Goal: Obtain resource: Obtain resource

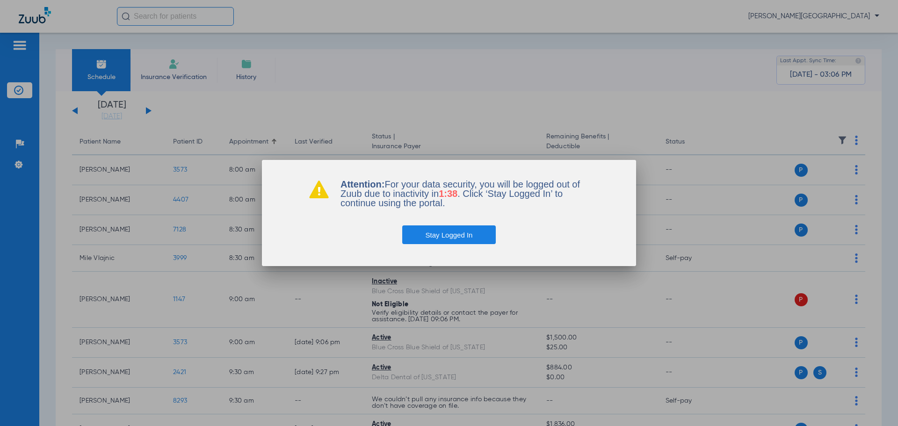
click at [666, 54] on div at bounding box center [449, 213] width 898 height 426
click at [469, 239] on button "Stay Logged In" at bounding box center [449, 234] width 94 height 19
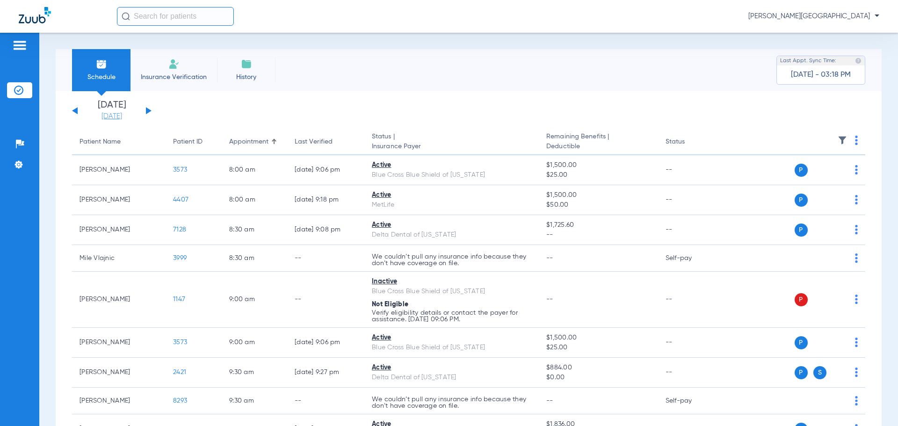
click at [110, 115] on link "[DATE]" at bounding box center [112, 116] width 56 height 9
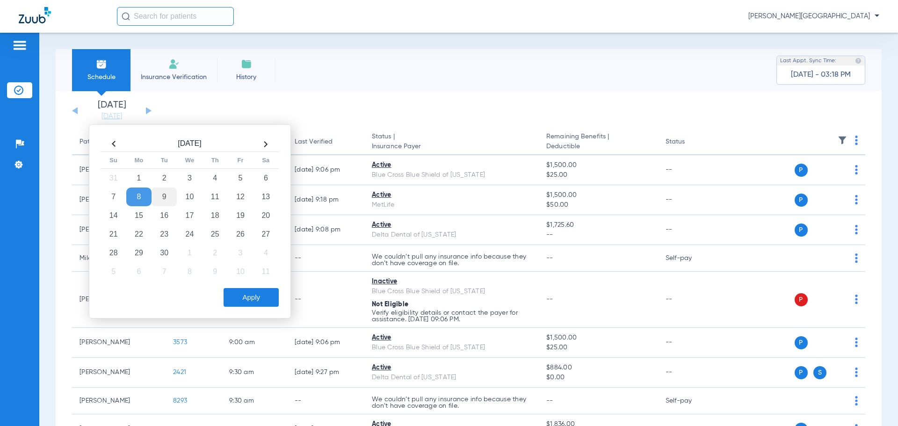
click at [160, 198] on td "9" at bounding box center [163, 196] width 25 height 19
click at [245, 295] on button "Apply" at bounding box center [250, 297] width 55 height 19
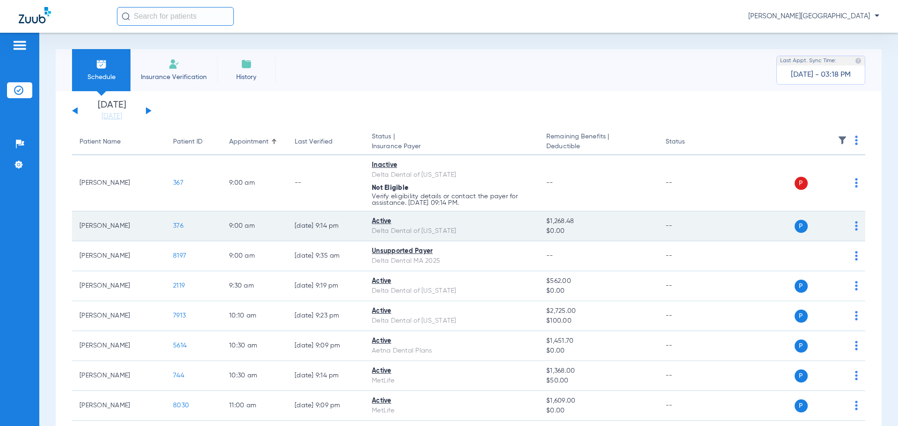
click at [177, 228] on span "376" at bounding box center [178, 226] width 10 height 7
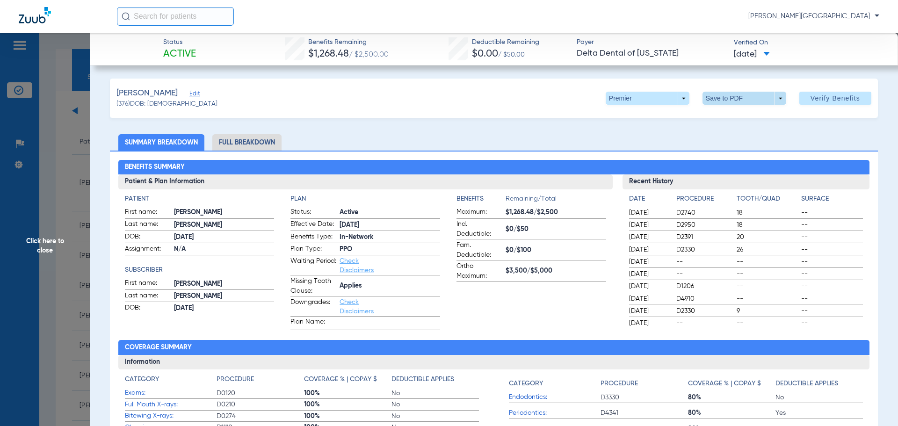
click at [751, 100] on span at bounding box center [744, 98] width 84 height 13
click at [735, 115] on span "Save to PDF" at bounding box center [740, 117] width 37 height 7
click at [36, 197] on span "Click here to close" at bounding box center [45, 246] width 90 height 426
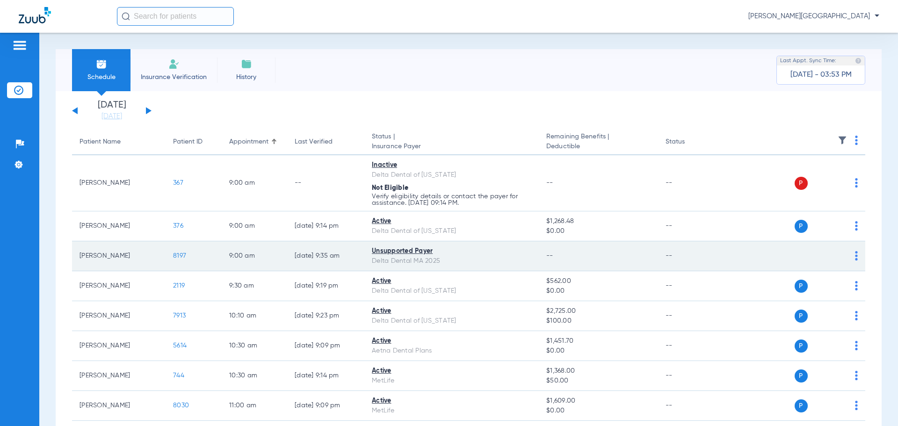
click at [181, 257] on span "8197" at bounding box center [179, 255] width 13 height 7
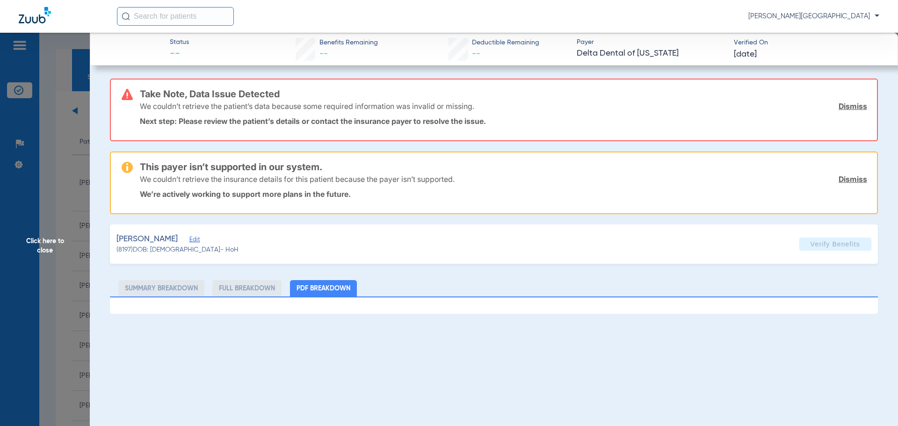
click at [33, 209] on span "Click here to close" at bounding box center [45, 246] width 90 height 426
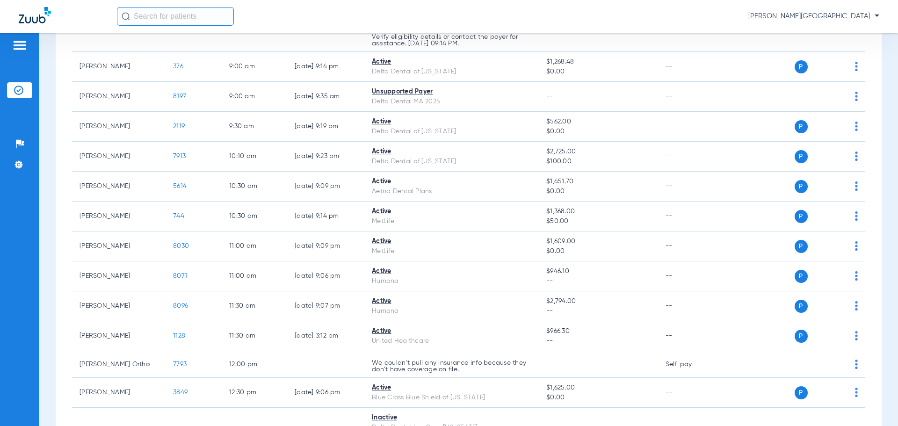
scroll to position [158, 0]
drag, startPoint x: 883, startPoint y: 208, endPoint x: 876, endPoint y: 223, distance: 16.8
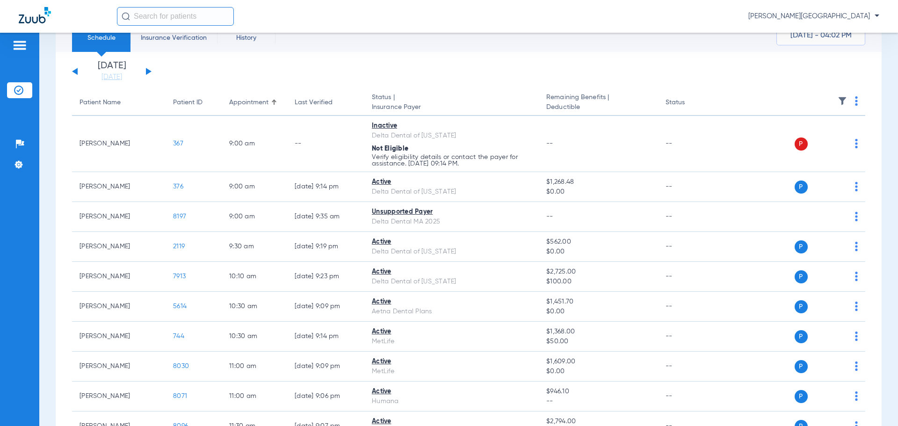
scroll to position [9, 0]
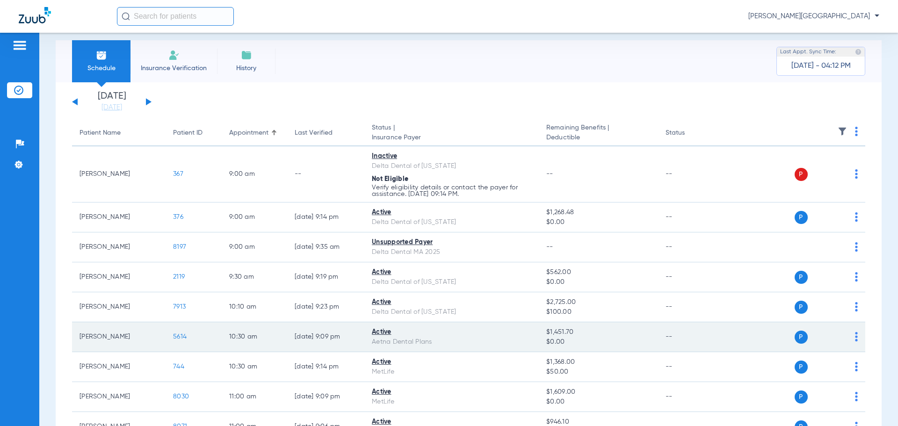
click at [181, 335] on span "5614" at bounding box center [180, 336] width 14 height 7
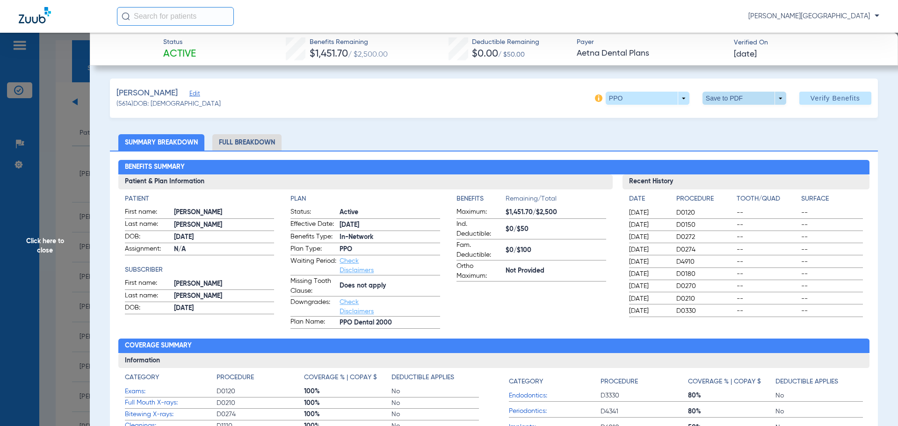
click at [737, 97] on span at bounding box center [743, 98] width 22 height 22
click at [739, 116] on span "Save to PDF" at bounding box center [740, 117] width 37 height 7
click at [28, 183] on span "Click here to close" at bounding box center [45, 246] width 90 height 426
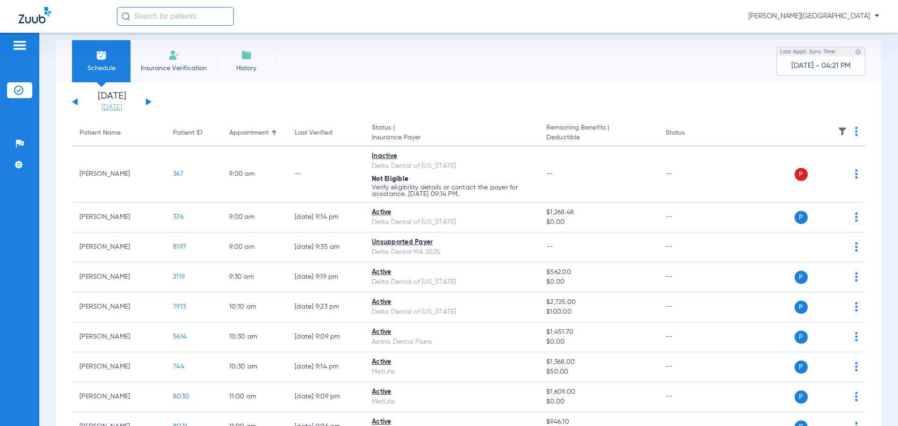
click at [94, 110] on link "[DATE]" at bounding box center [112, 107] width 56 height 9
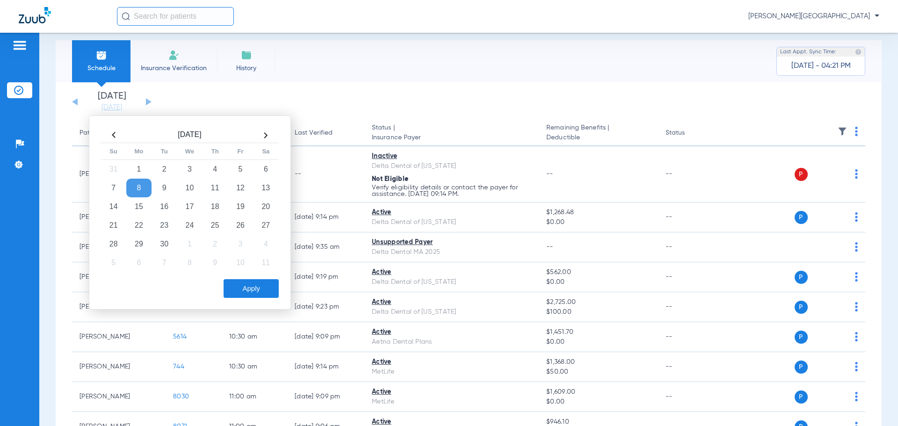
click at [131, 193] on td "8" at bounding box center [138, 188] width 25 height 19
click at [255, 287] on button "Apply" at bounding box center [250, 288] width 55 height 19
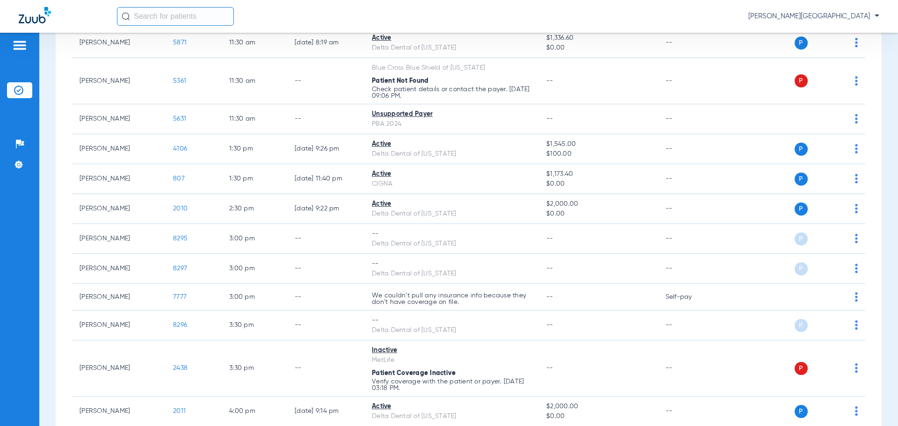
scroll to position [448, 0]
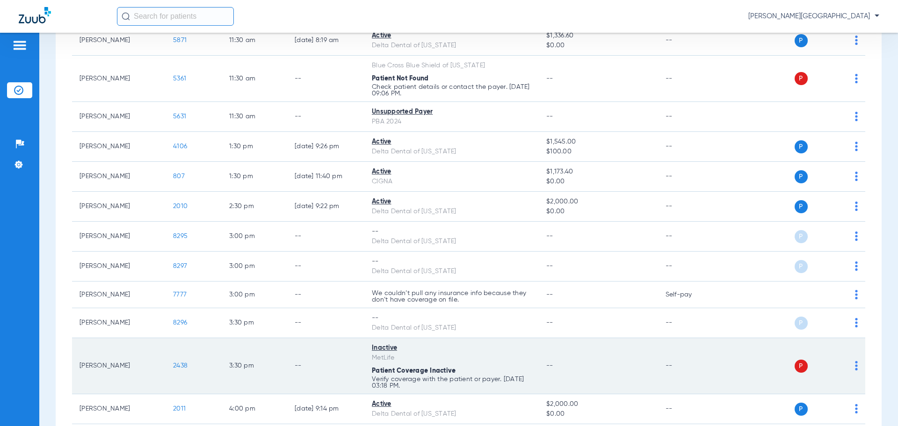
click at [176, 364] on span "2438" at bounding box center [180, 365] width 14 height 7
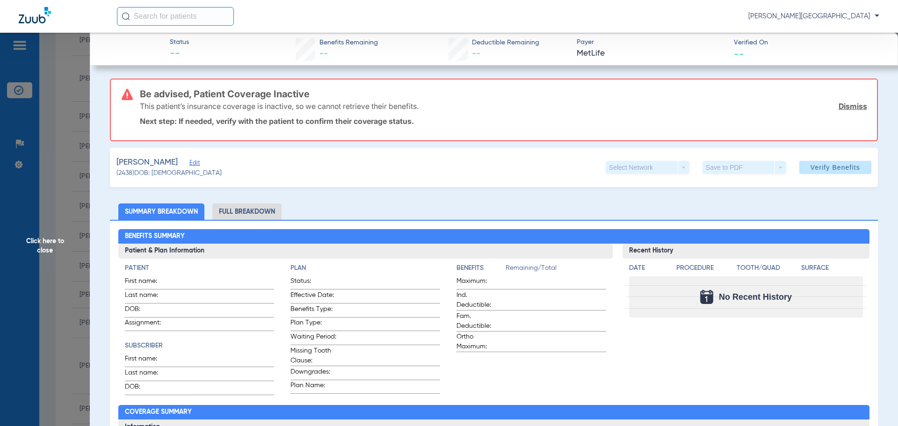
click at [224, 216] on li "Full Breakdown" at bounding box center [246, 211] width 69 height 16
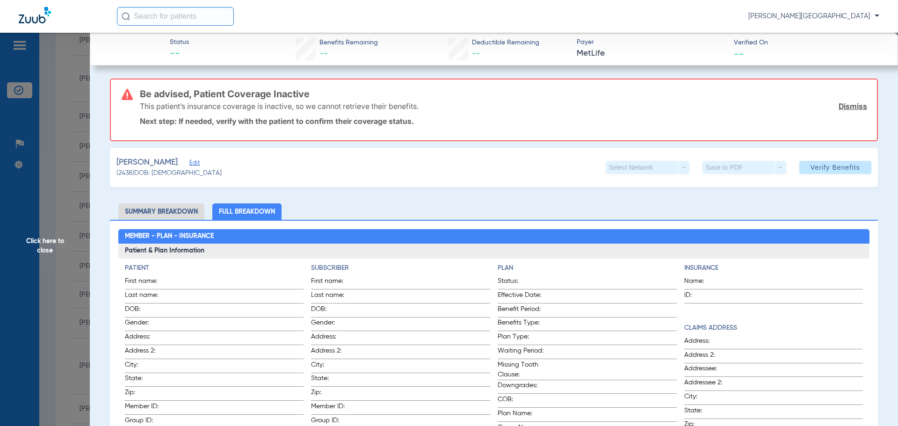
click at [35, 187] on span "Click here to close" at bounding box center [45, 246] width 90 height 426
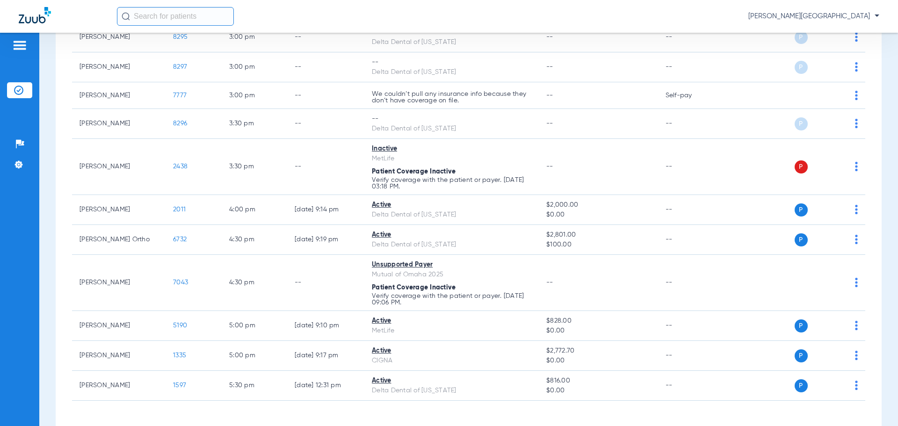
scroll to position [682, 0]
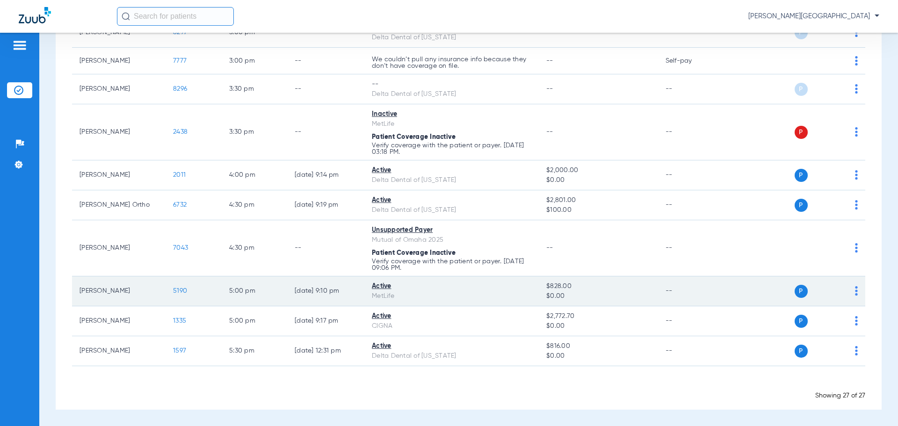
click at [175, 290] on span "5190" at bounding box center [180, 290] width 14 height 7
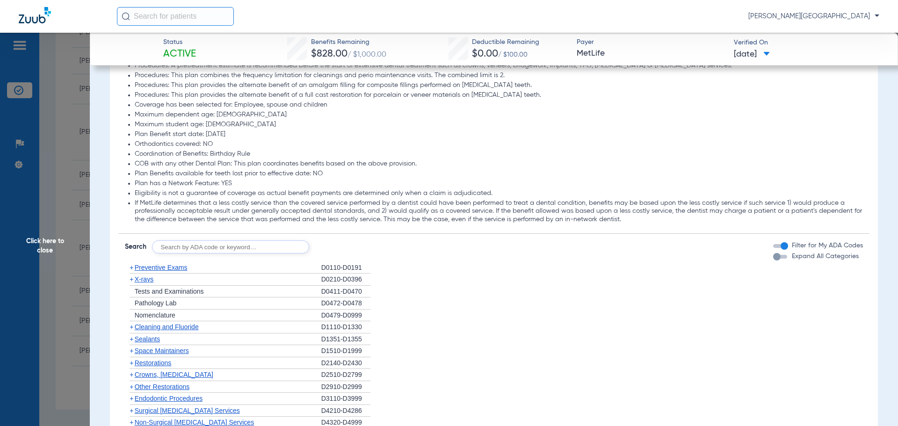
scroll to position [779, 0]
click at [129, 279] on span "+" at bounding box center [131, 276] width 4 height 7
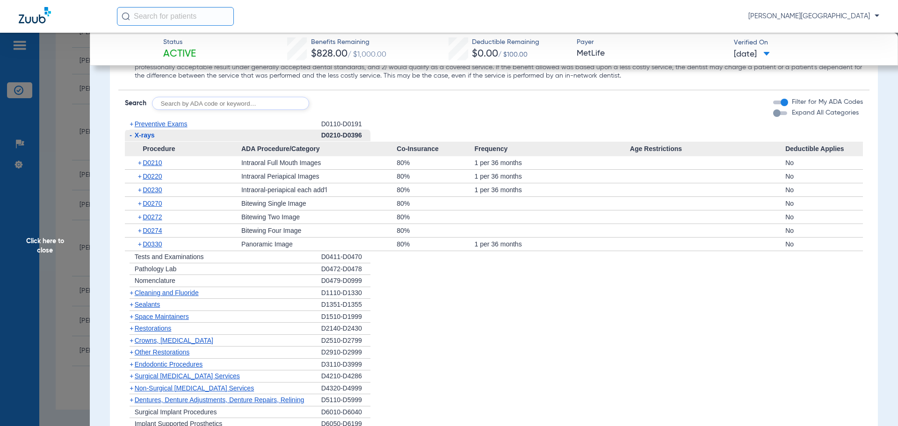
scroll to position [922, 0]
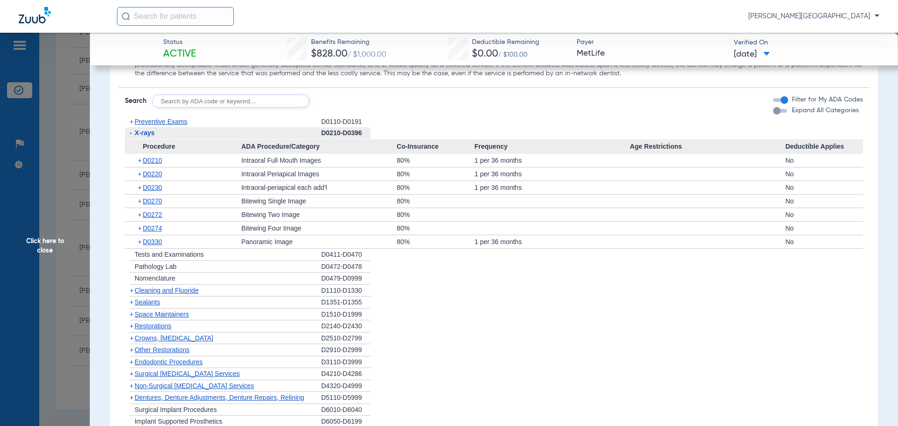
click at [184, 256] on span "Tests and Examinations" at bounding box center [169, 254] width 69 height 7
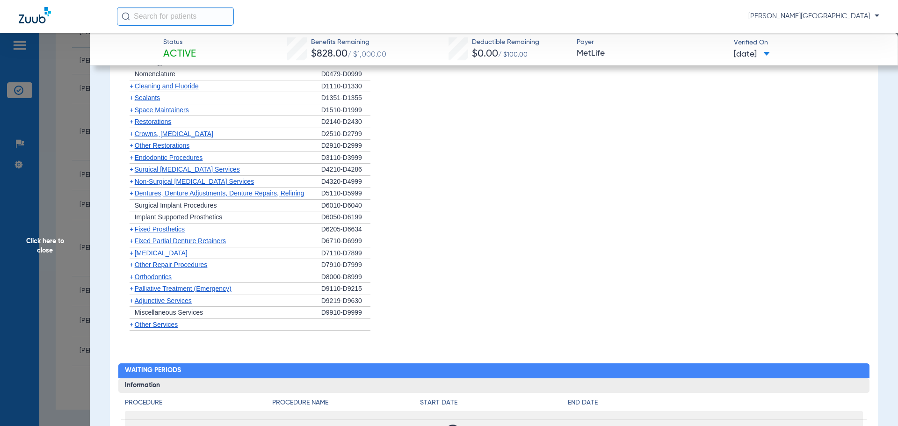
scroll to position [1132, 0]
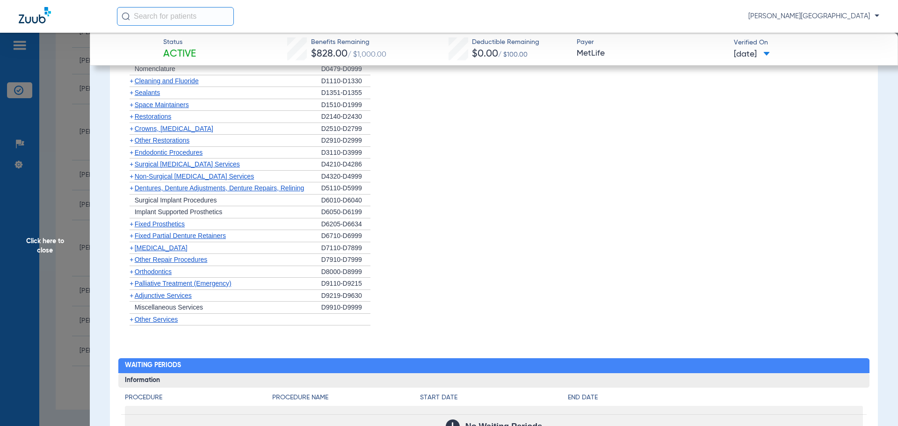
click at [152, 321] on span "Other Services" at bounding box center [156, 319] width 43 height 7
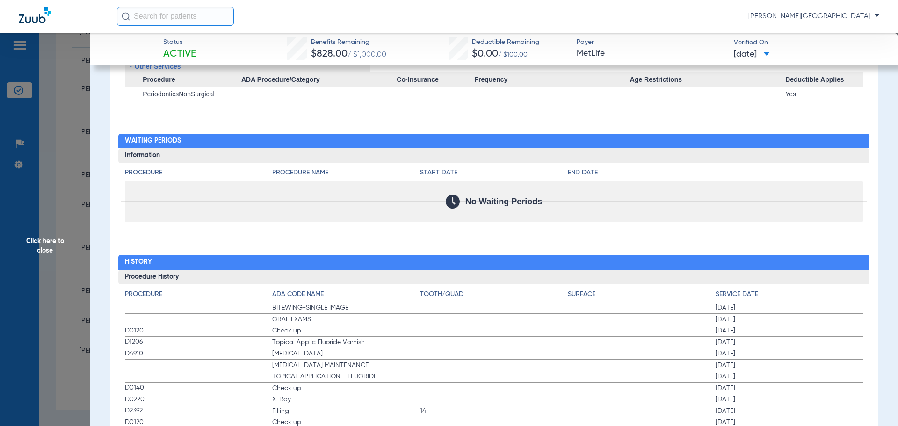
scroll to position [1389, 0]
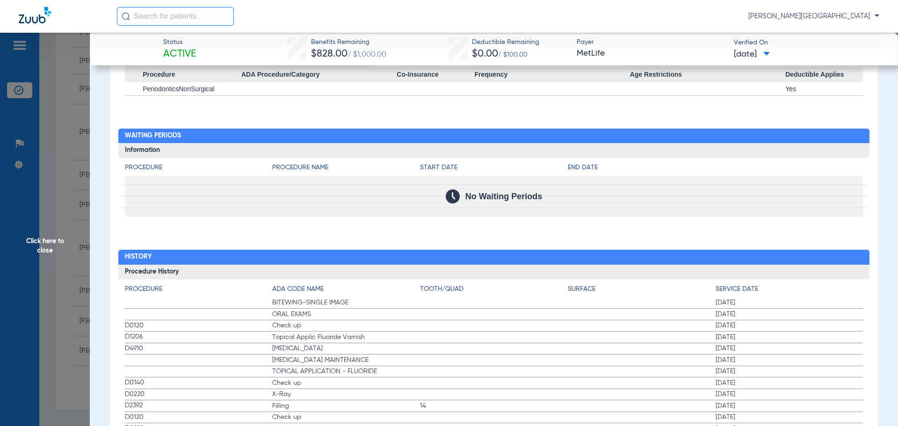
click at [50, 234] on span "Click here to close" at bounding box center [45, 246] width 90 height 426
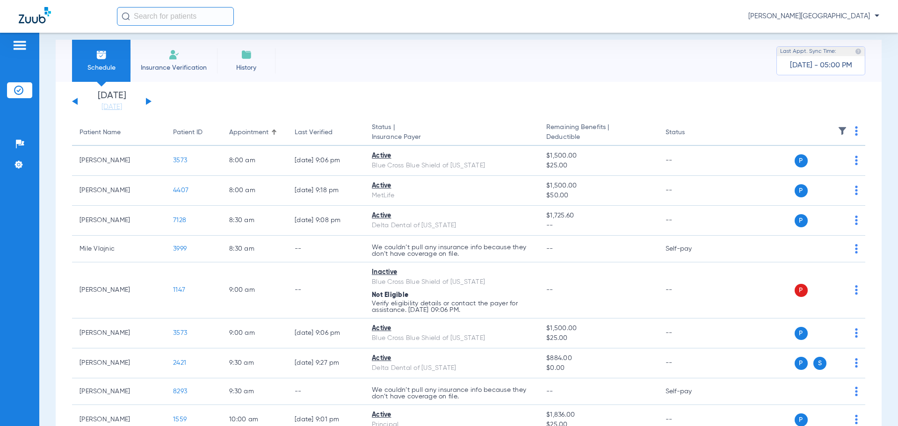
scroll to position [0, 0]
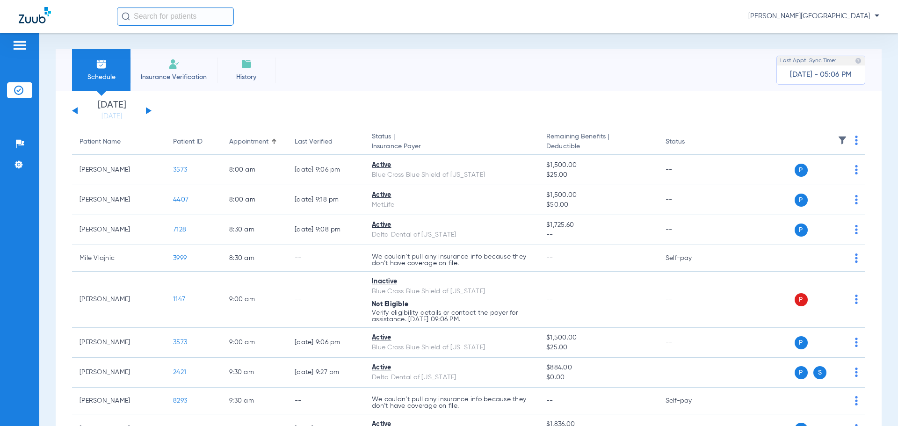
click at [109, 75] on span "Schedule" at bounding box center [101, 76] width 44 height 9
click at [110, 115] on link "[DATE]" at bounding box center [112, 116] width 56 height 9
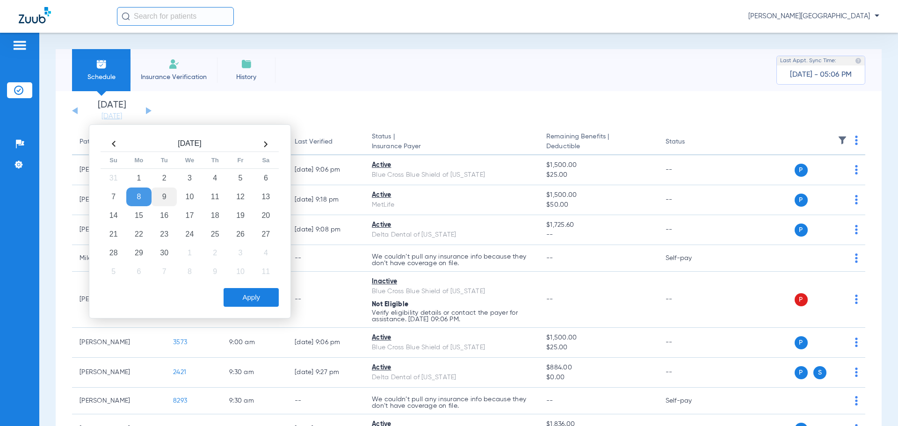
click at [163, 194] on td "9" at bounding box center [163, 196] width 25 height 19
click at [242, 302] on button "Apply" at bounding box center [250, 297] width 55 height 19
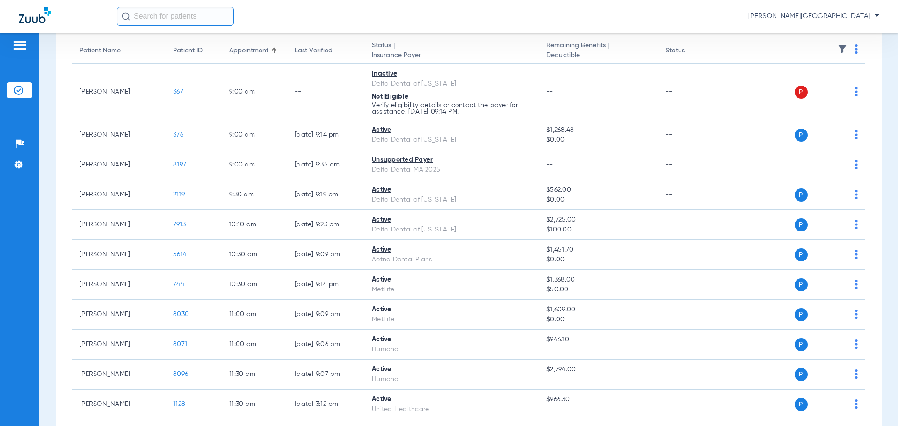
scroll to position [100, 0]
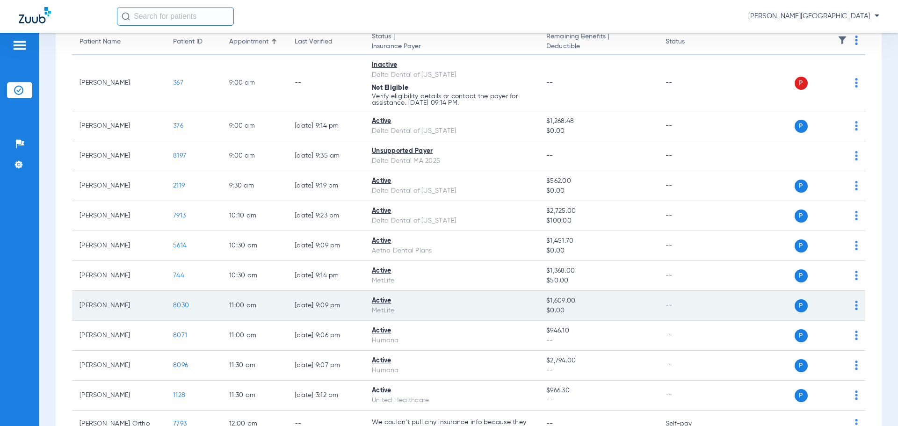
click at [180, 307] on span "8030" at bounding box center [181, 305] width 16 height 7
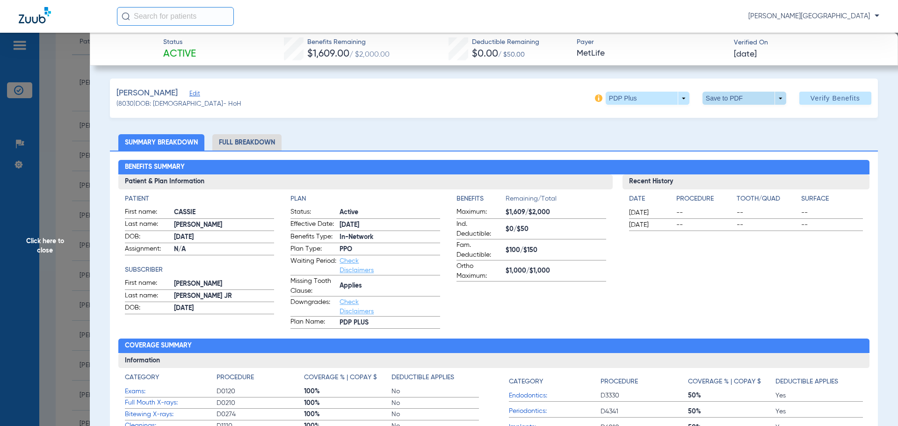
click at [724, 96] on span at bounding box center [744, 98] width 84 height 13
click at [730, 115] on span "Save to PDF" at bounding box center [740, 117] width 37 height 7
click at [60, 173] on span "Click here to close" at bounding box center [45, 246] width 90 height 426
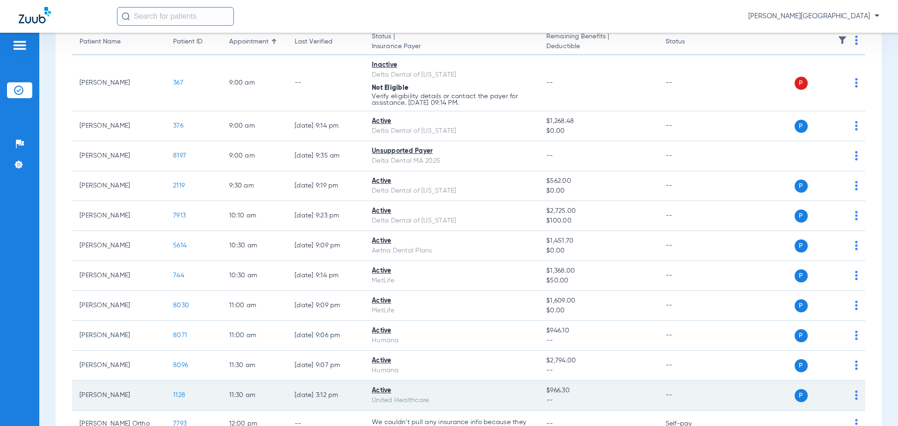
click at [178, 395] on span "1128" at bounding box center [179, 395] width 12 height 7
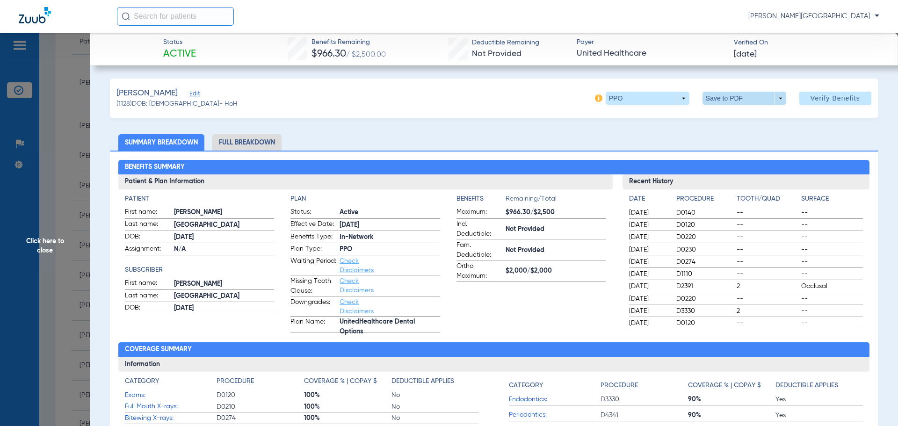
click at [735, 102] on span at bounding box center [743, 98] width 22 height 22
click at [735, 119] on span "Save to PDF" at bounding box center [740, 117] width 37 height 7
click at [54, 229] on span "Click here to close" at bounding box center [45, 246] width 90 height 426
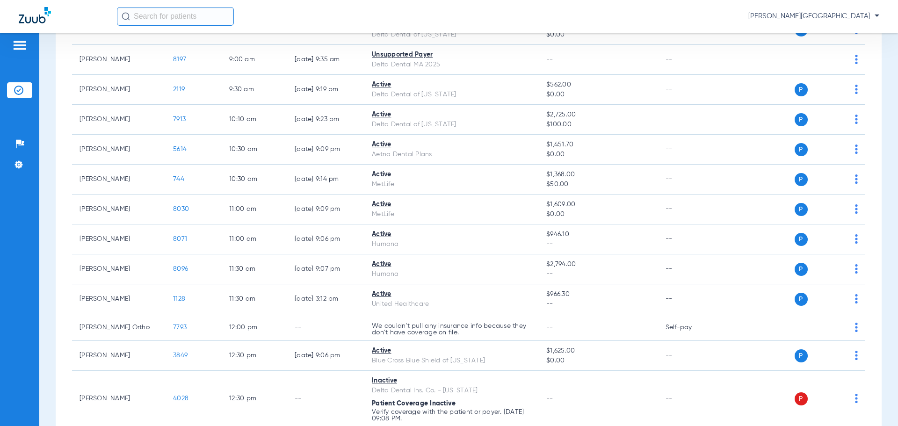
scroll to position [212, 0]
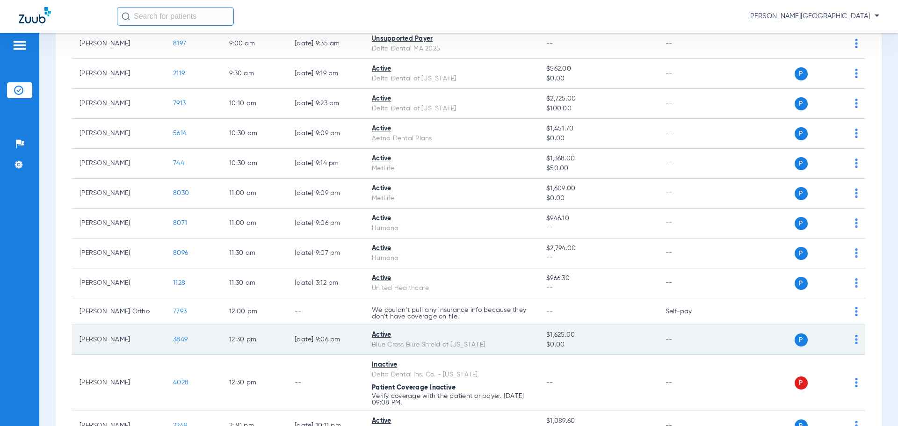
click at [178, 342] on span "3849" at bounding box center [180, 339] width 14 height 7
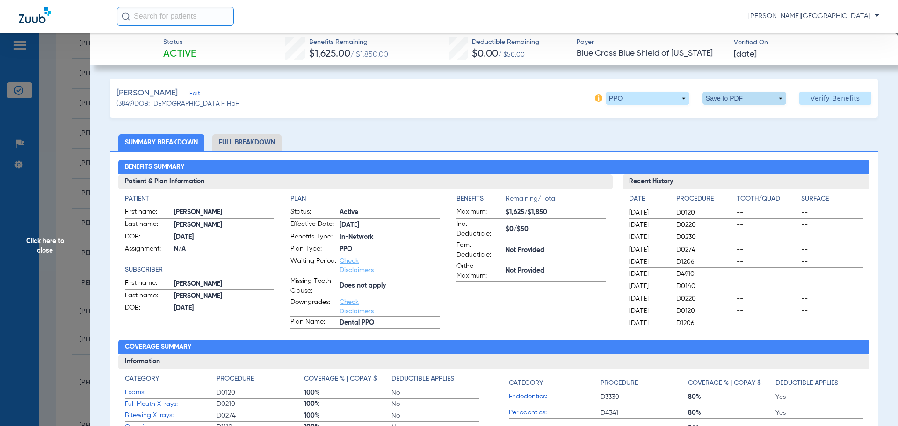
click at [744, 97] on span at bounding box center [743, 98] width 22 height 22
click at [746, 118] on span "Save to PDF" at bounding box center [740, 117] width 37 height 7
click at [749, 101] on span at bounding box center [744, 98] width 84 height 13
click at [740, 117] on span "Save to PDF" at bounding box center [740, 117] width 37 height 7
click at [39, 196] on span "Click here to close" at bounding box center [45, 246] width 90 height 426
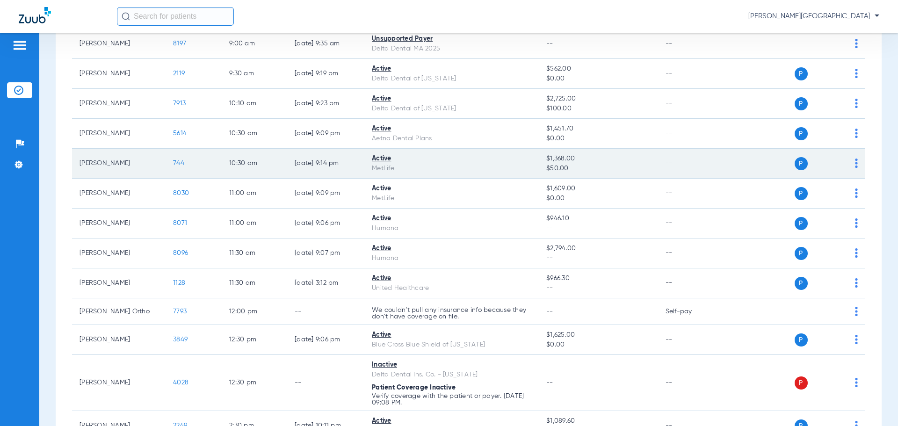
click at [178, 164] on span "744" at bounding box center [178, 163] width 11 height 7
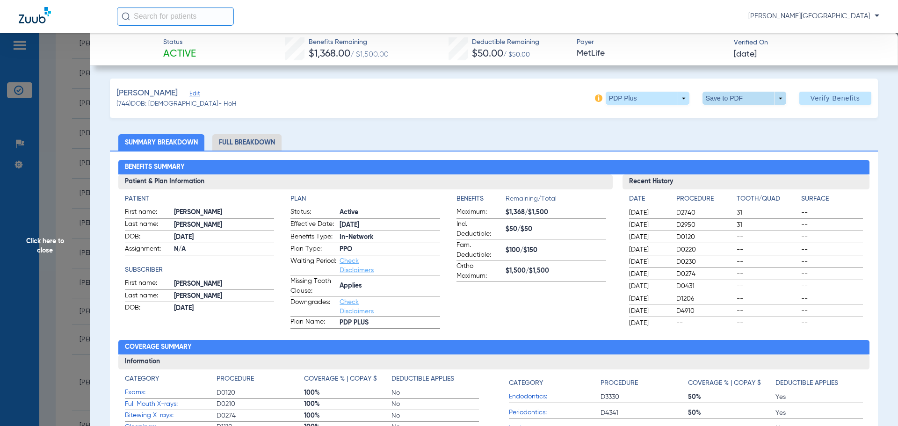
click at [732, 94] on span at bounding box center [743, 98] width 22 height 22
click at [735, 115] on span "Save to PDF" at bounding box center [740, 117] width 37 height 7
click at [39, 184] on span "Click here to close" at bounding box center [45, 246] width 90 height 426
